Goal: Task Accomplishment & Management: Manage account settings

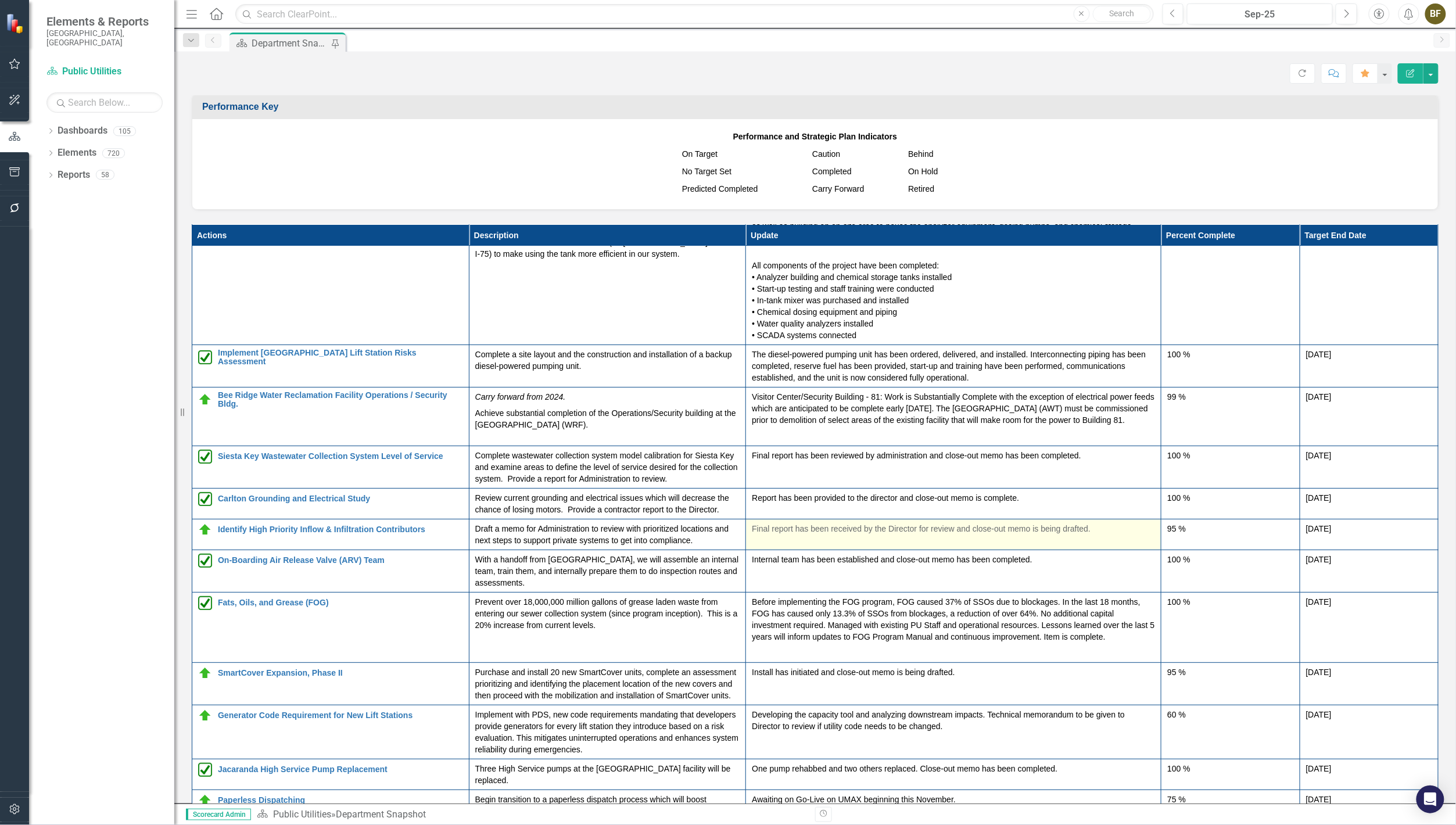
scroll to position [68, 0]
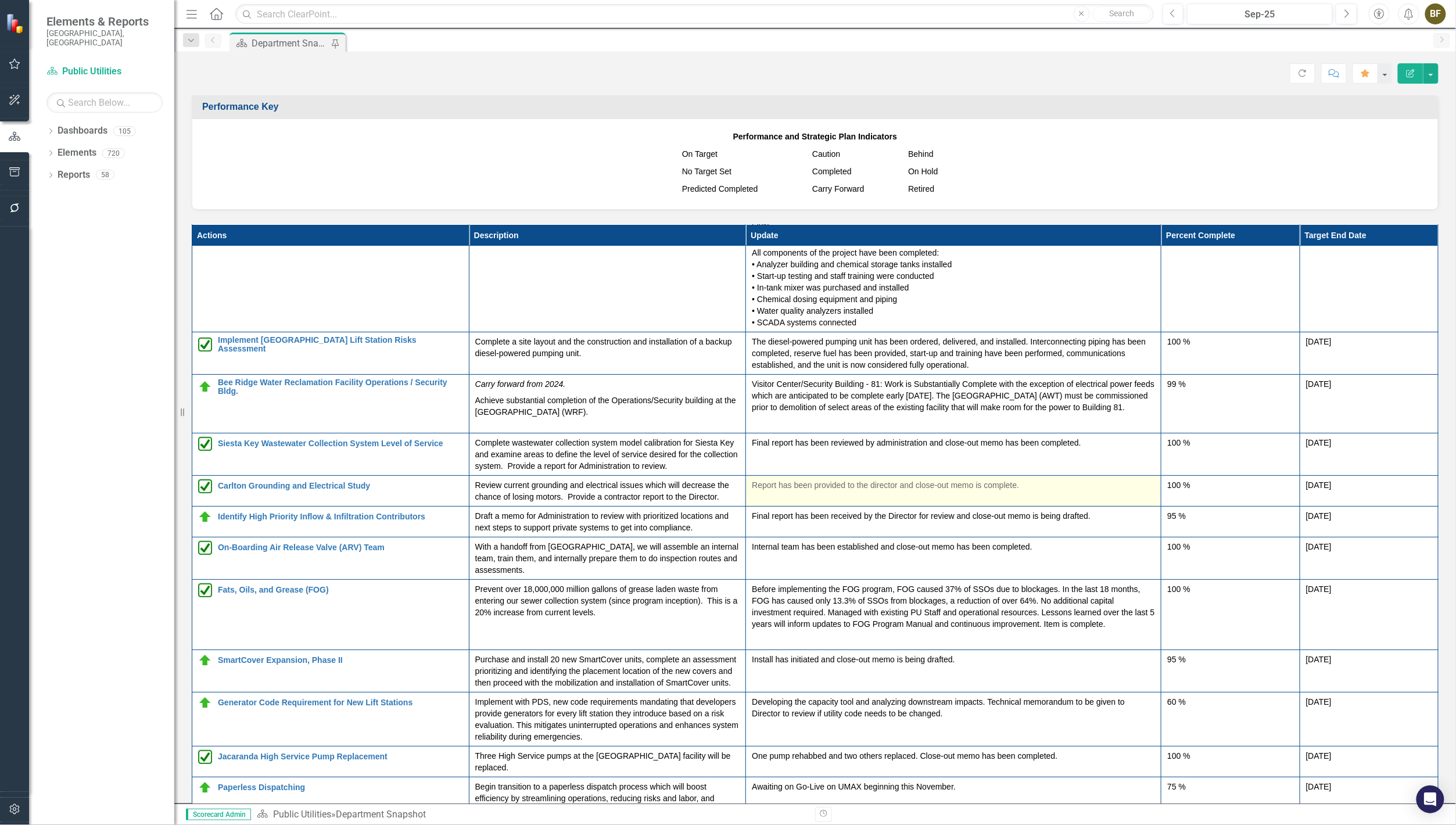
click at [821, 493] on div "Report has been provided to the director and close-out memo is complete." at bounding box center [954, 486] width 403 height 14
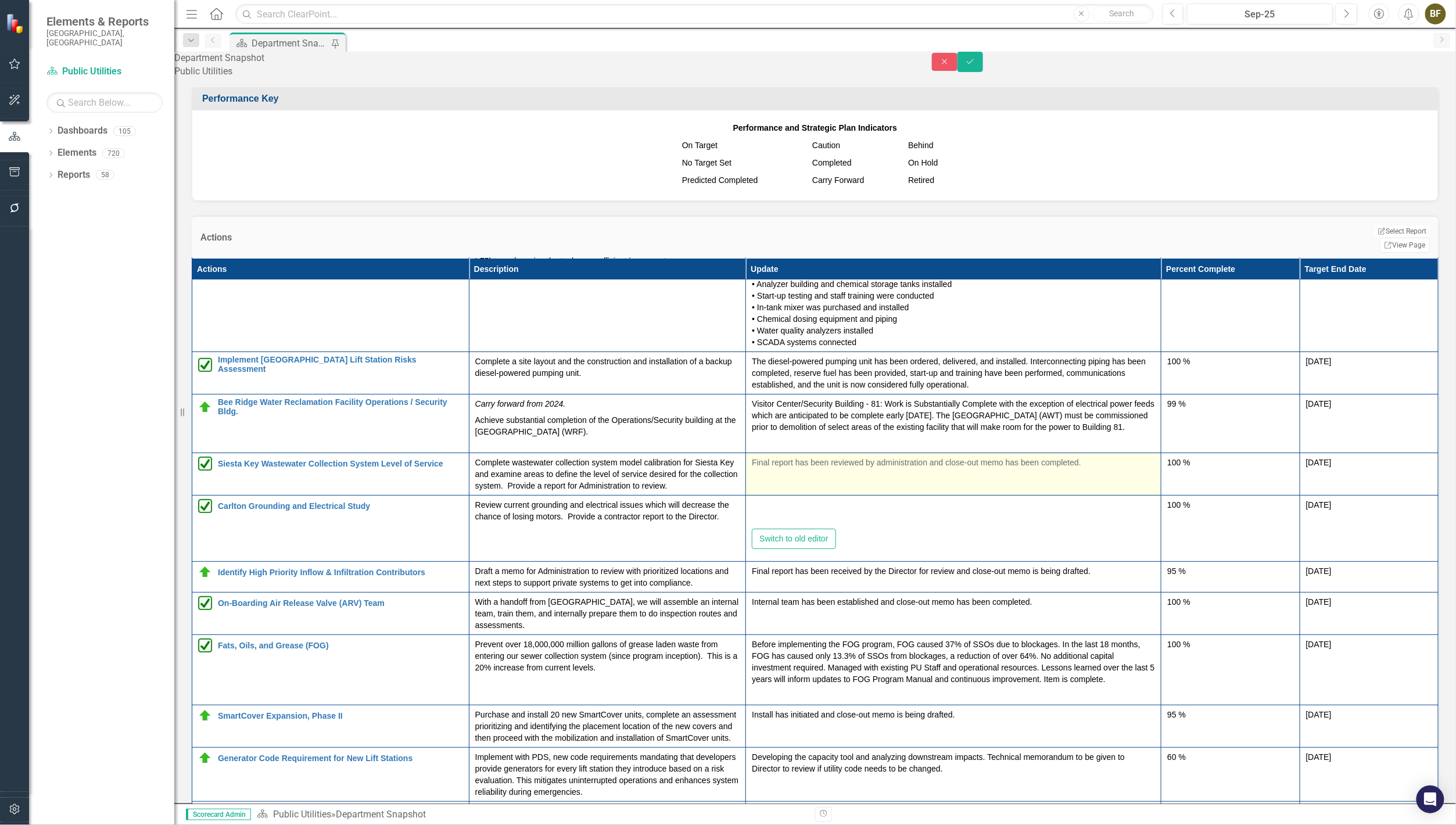
type textarea "<p>Report has been provided to the director and close-out memo is complete.</p>"
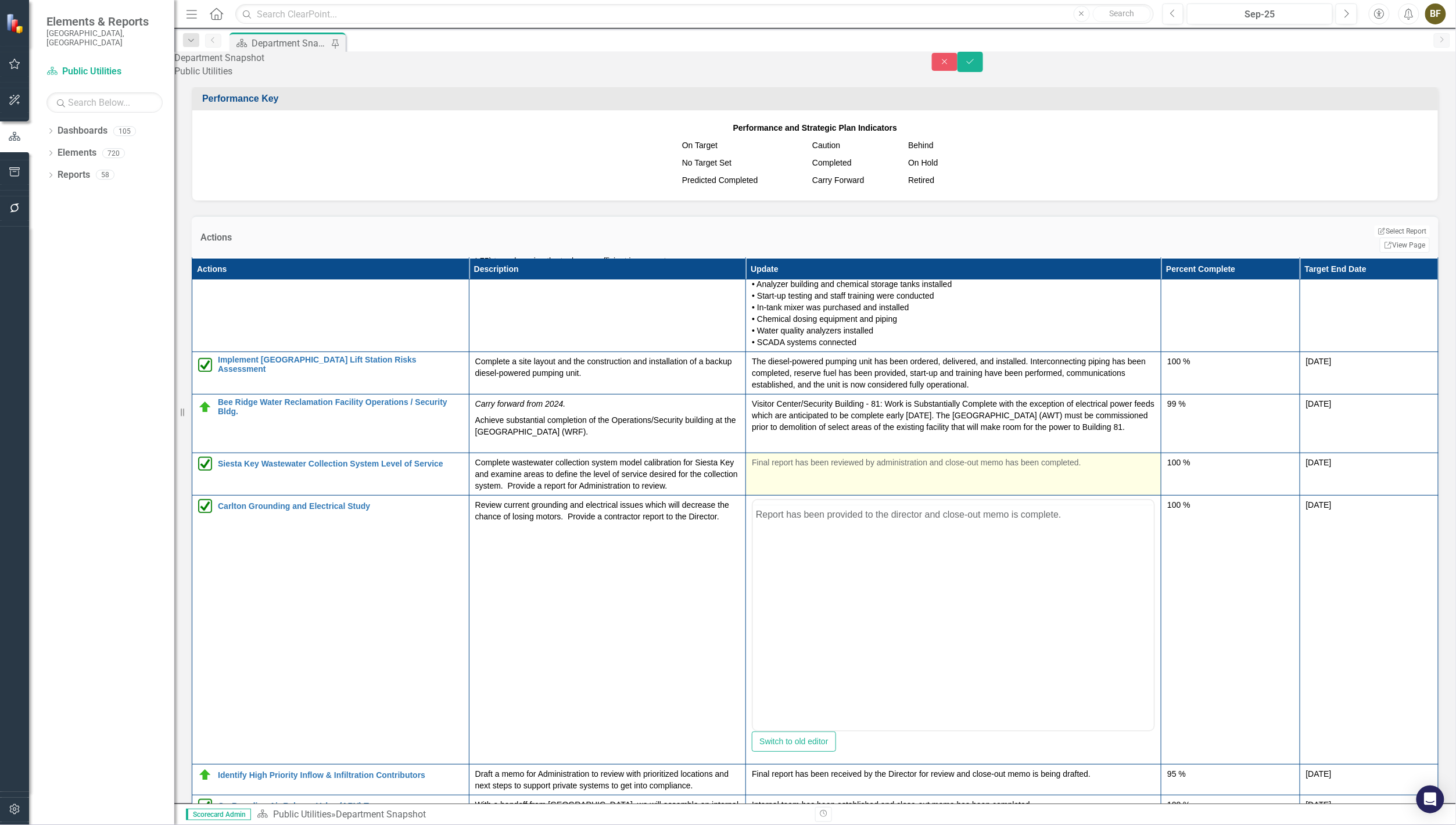
scroll to position [0, 0]
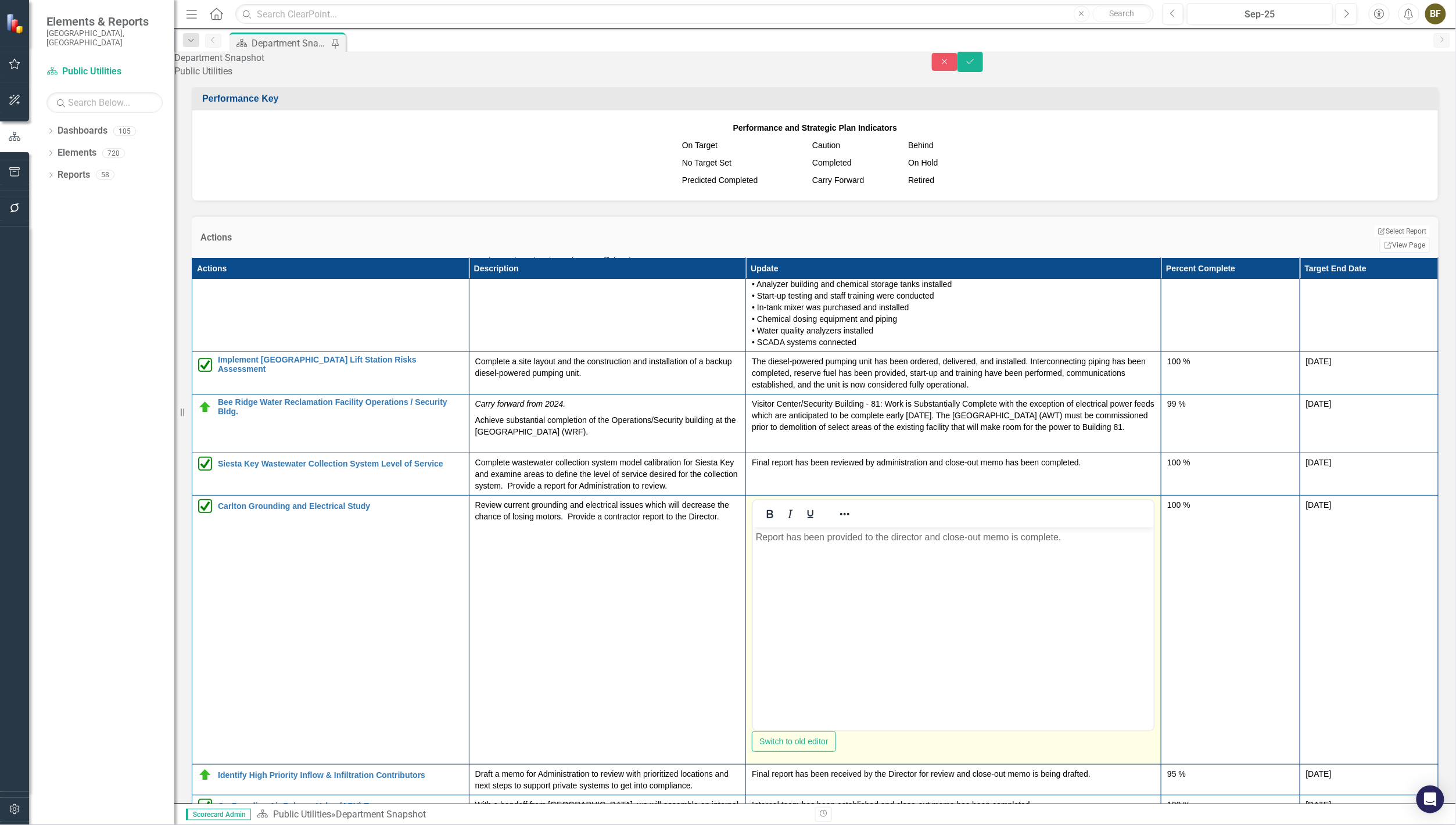
click at [774, 569] on body "Report has been provided to the director and close-out memo is complete." at bounding box center [952, 613] width 401 height 174
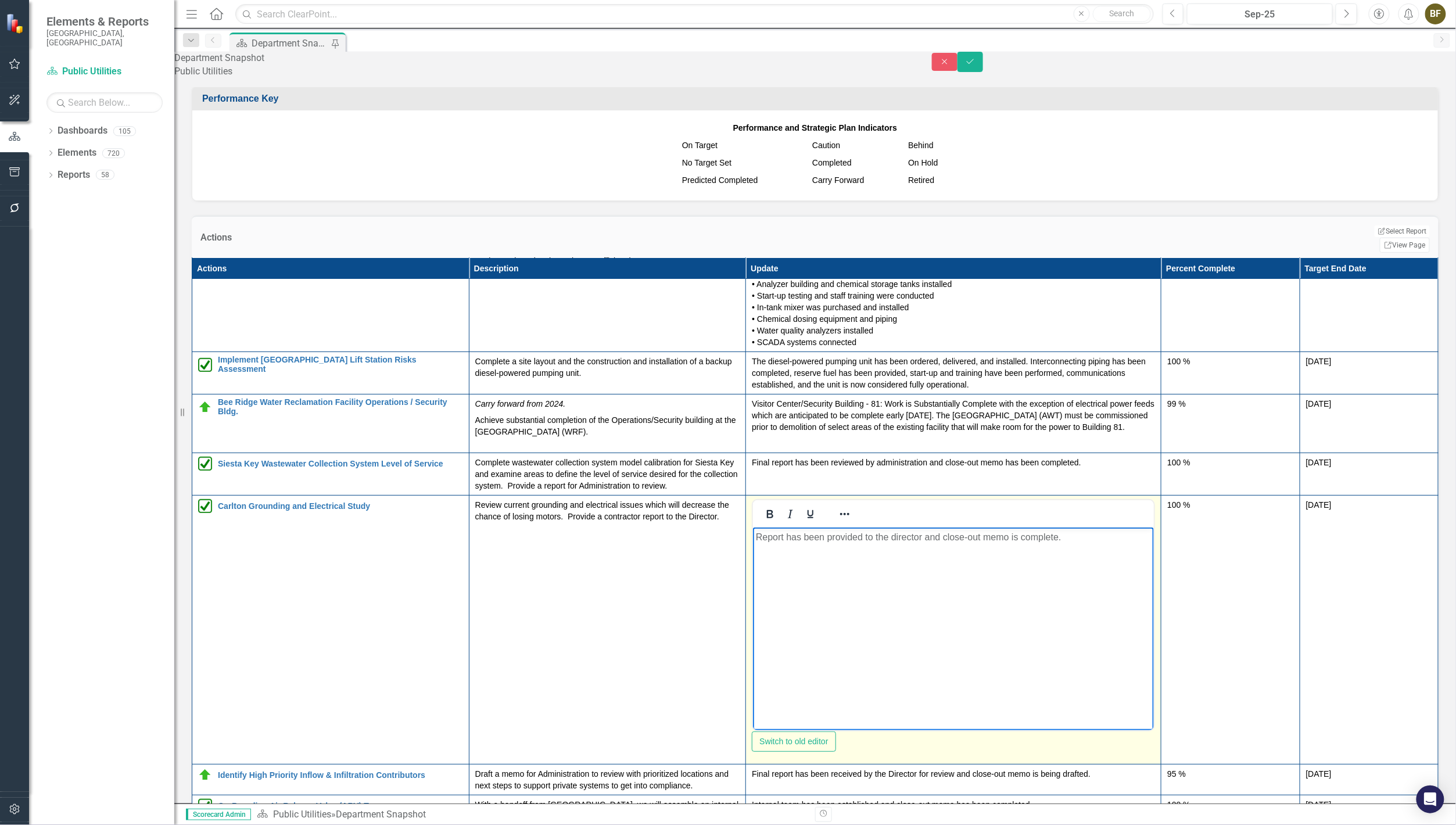
click at [757, 537] on p "Report has been provided to the director and close-out memo is complete." at bounding box center [952, 536] width 395 height 14
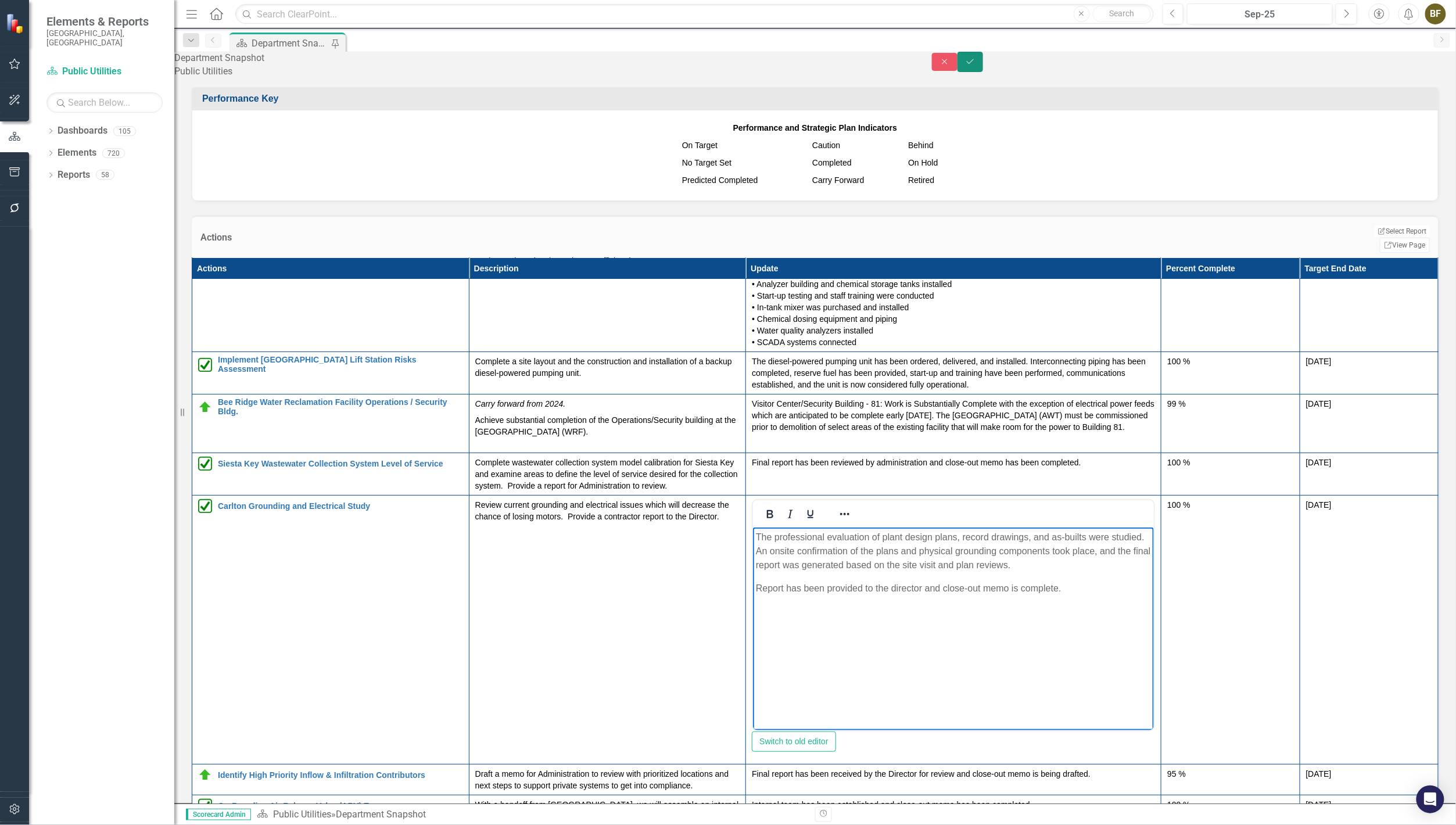
click at [976, 65] on icon "Save" at bounding box center [969, 61] width 10 height 8
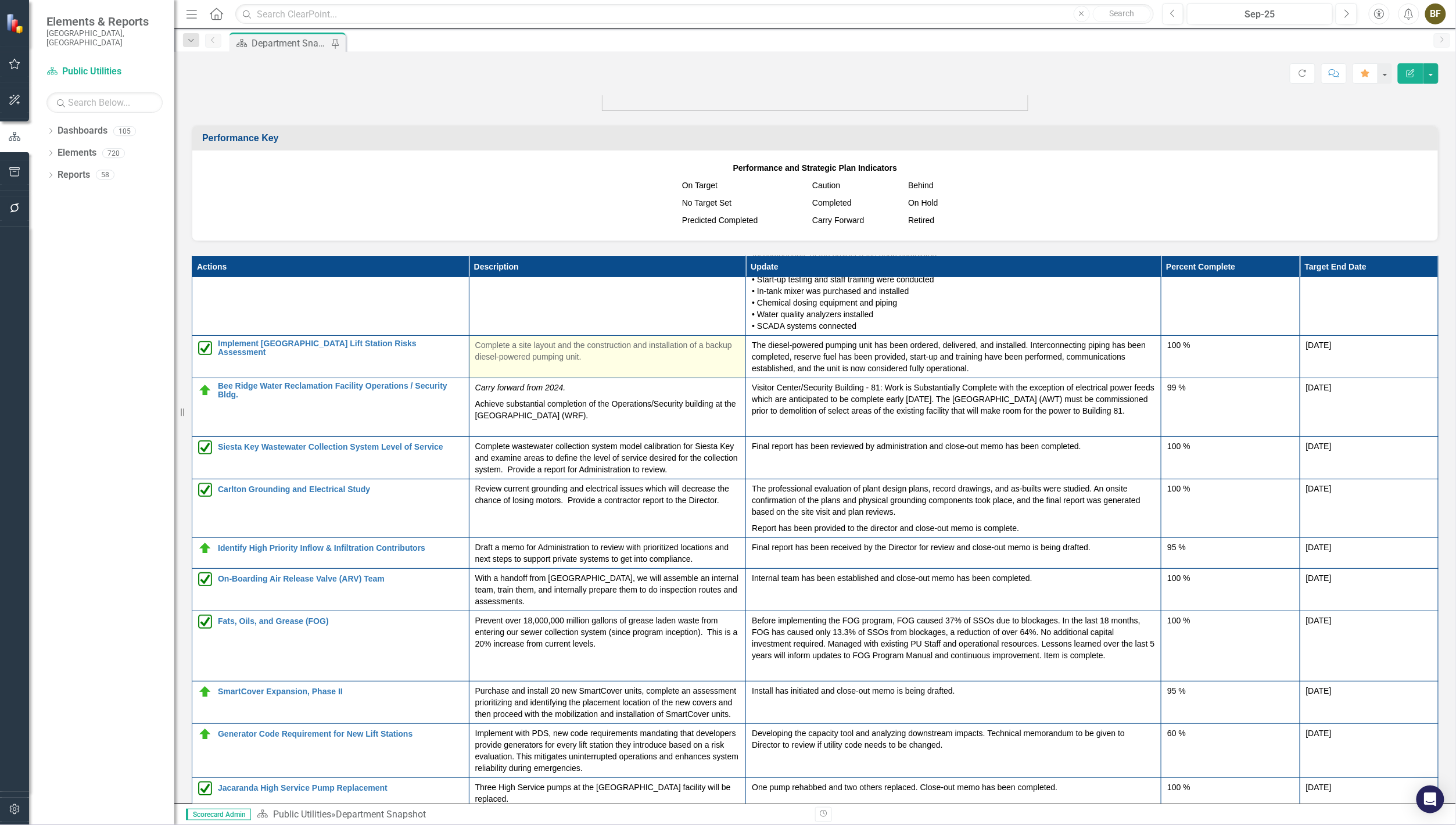
scroll to position [1226, 0]
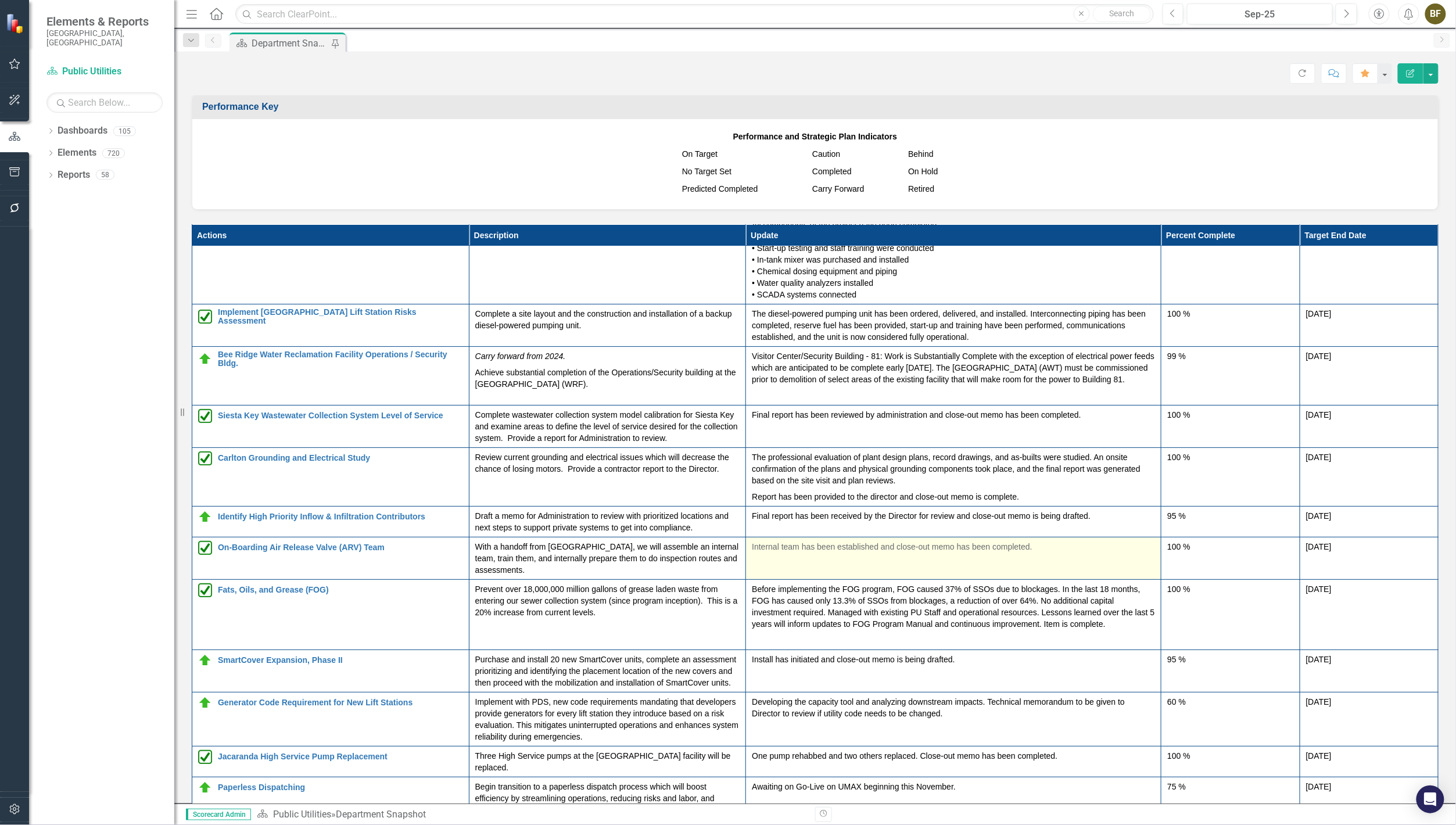
click at [903, 565] on td "Internal team has been established and close-out memo has been completed." at bounding box center [953, 558] width 415 height 42
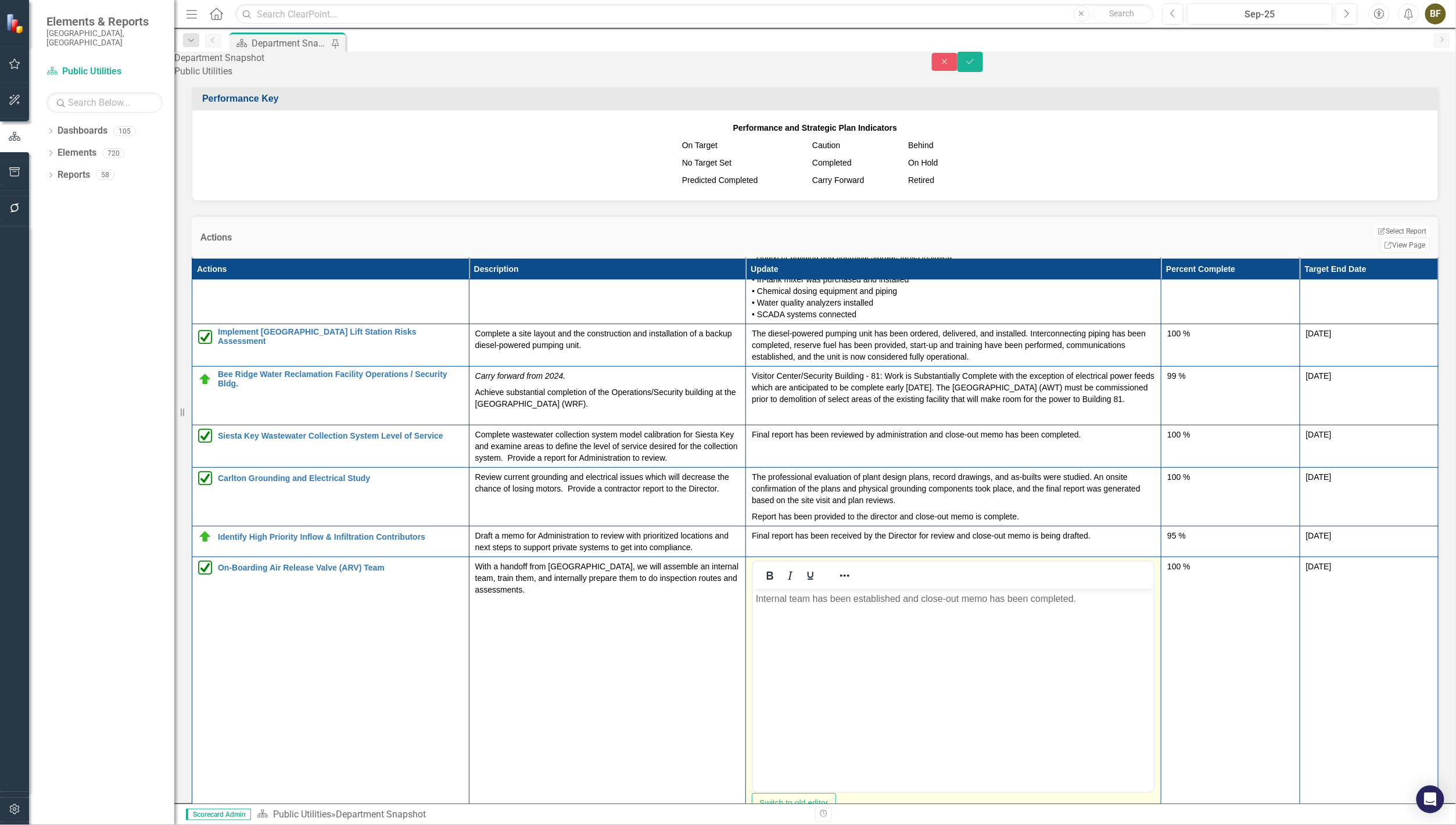
scroll to position [0, 0]
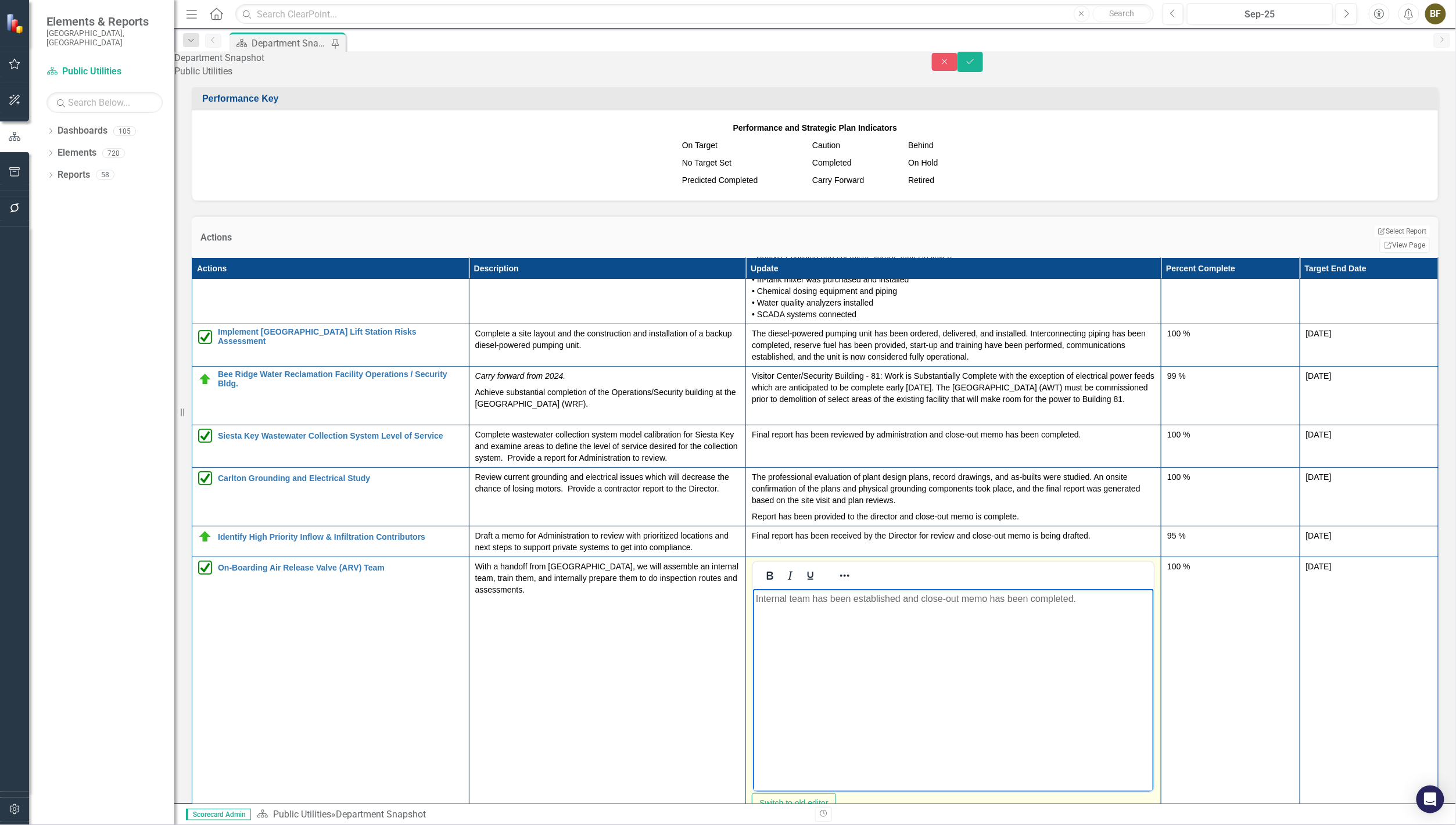
click at [760, 604] on p "Internal team has been established and close-out memo has been completed." at bounding box center [952, 598] width 395 height 14
click at [757, 598] on p "Internal team has been established and close-out memo has been completed." at bounding box center [952, 598] width 395 height 14
click at [757, 597] on p "Internal team has been established and close-out memo has been completed." at bounding box center [952, 598] width 395 height 14
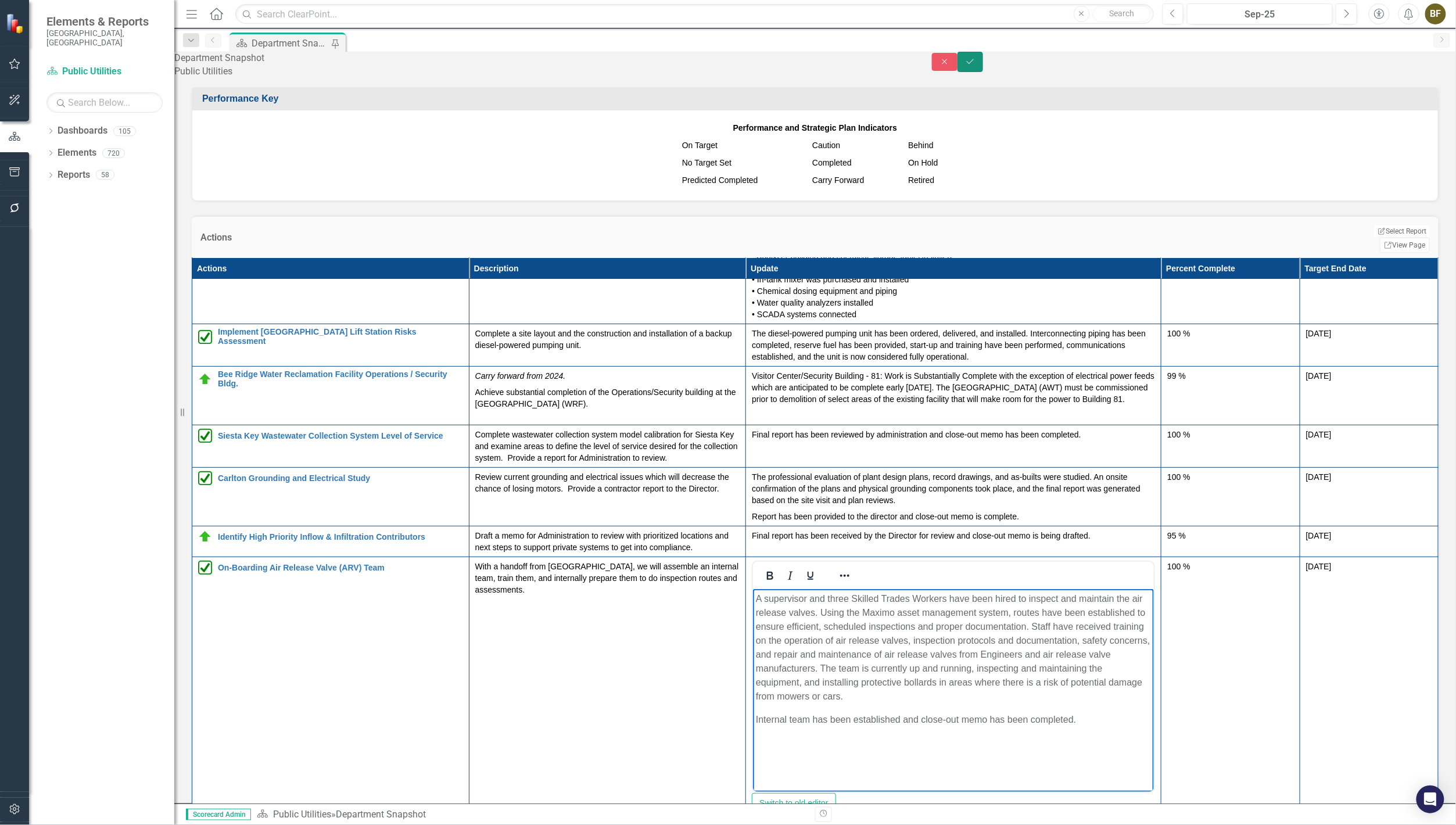
click at [983, 72] on button "Save" at bounding box center [970, 62] width 26 height 20
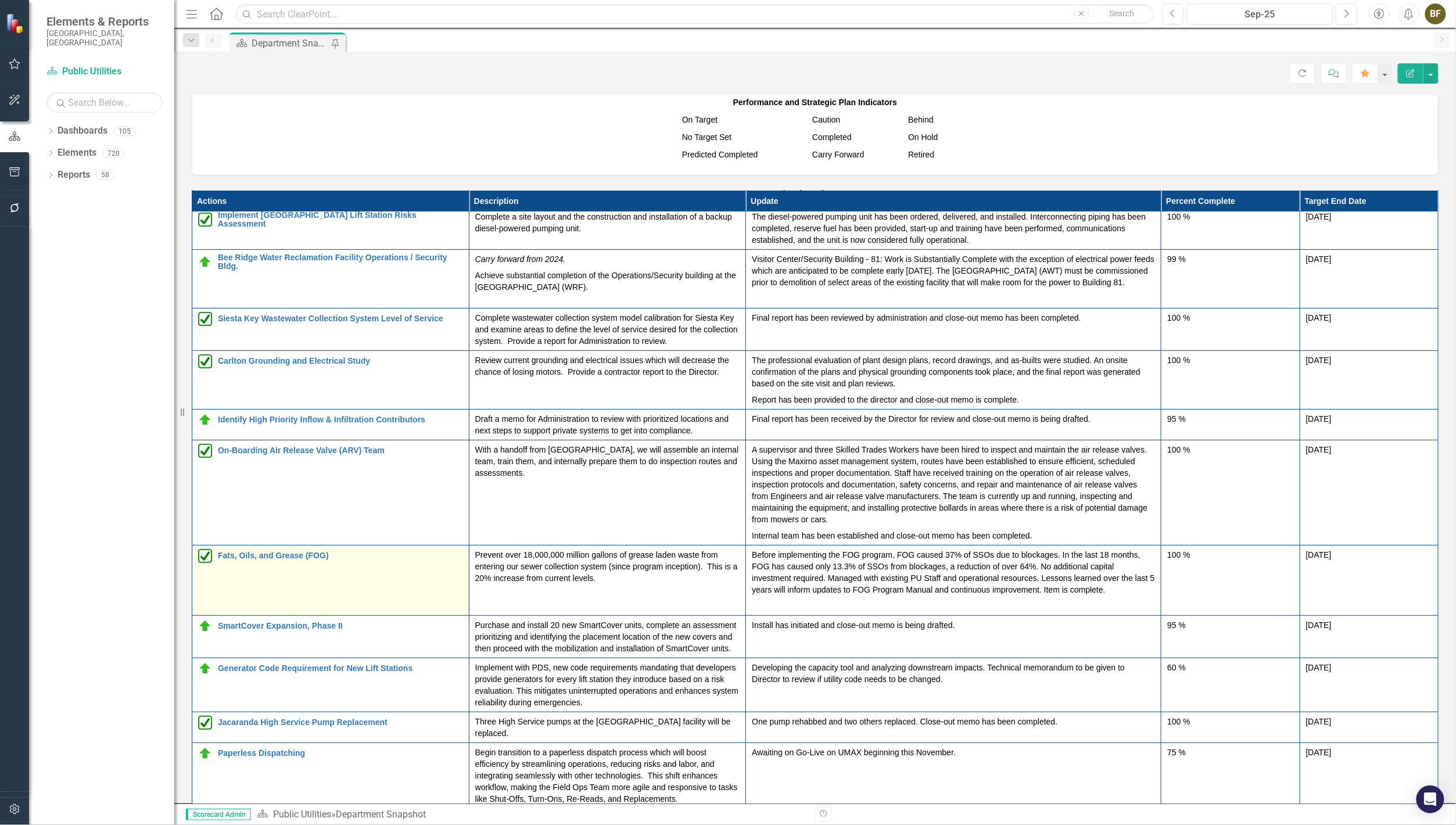
scroll to position [1290, 0]
